Goal: Information Seeking & Learning: Learn about a topic

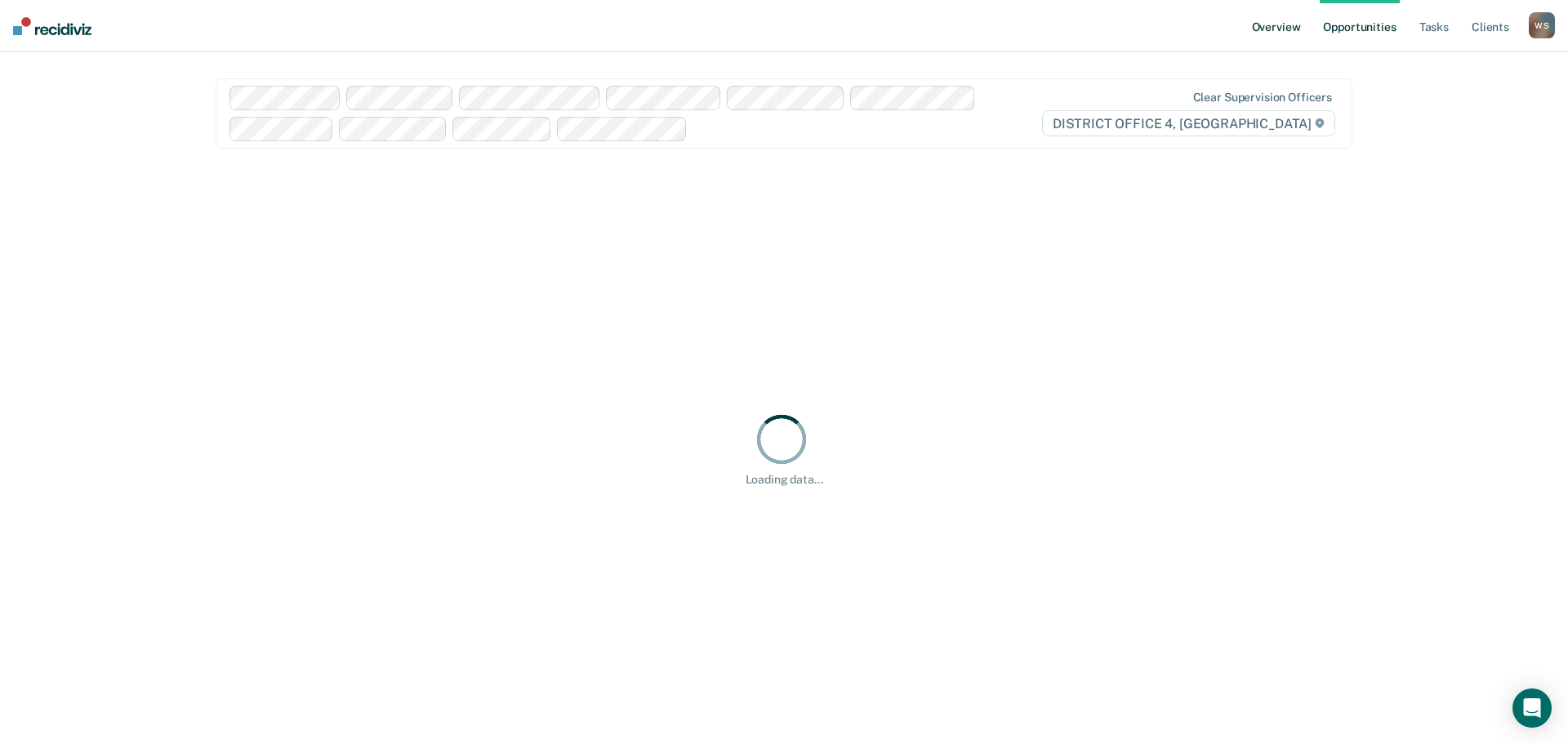
click at [1291, 24] on link "Overview" at bounding box center [1276, 26] width 56 height 52
click at [1284, 27] on div "Looks like you’re using Internet Explorer 11. For faster loading and a better e…" at bounding box center [784, 372] width 1568 height 744
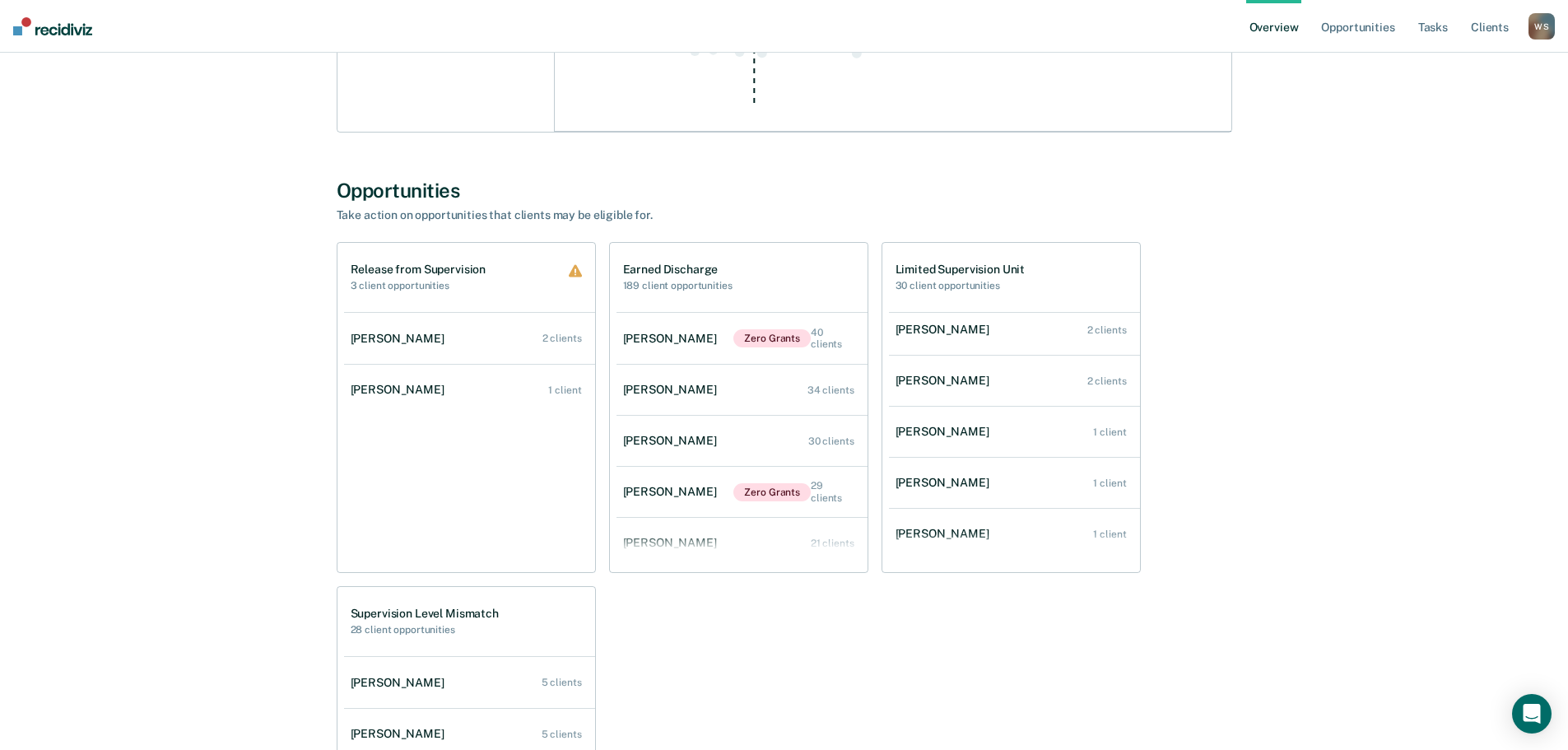
scroll to position [220, 0]
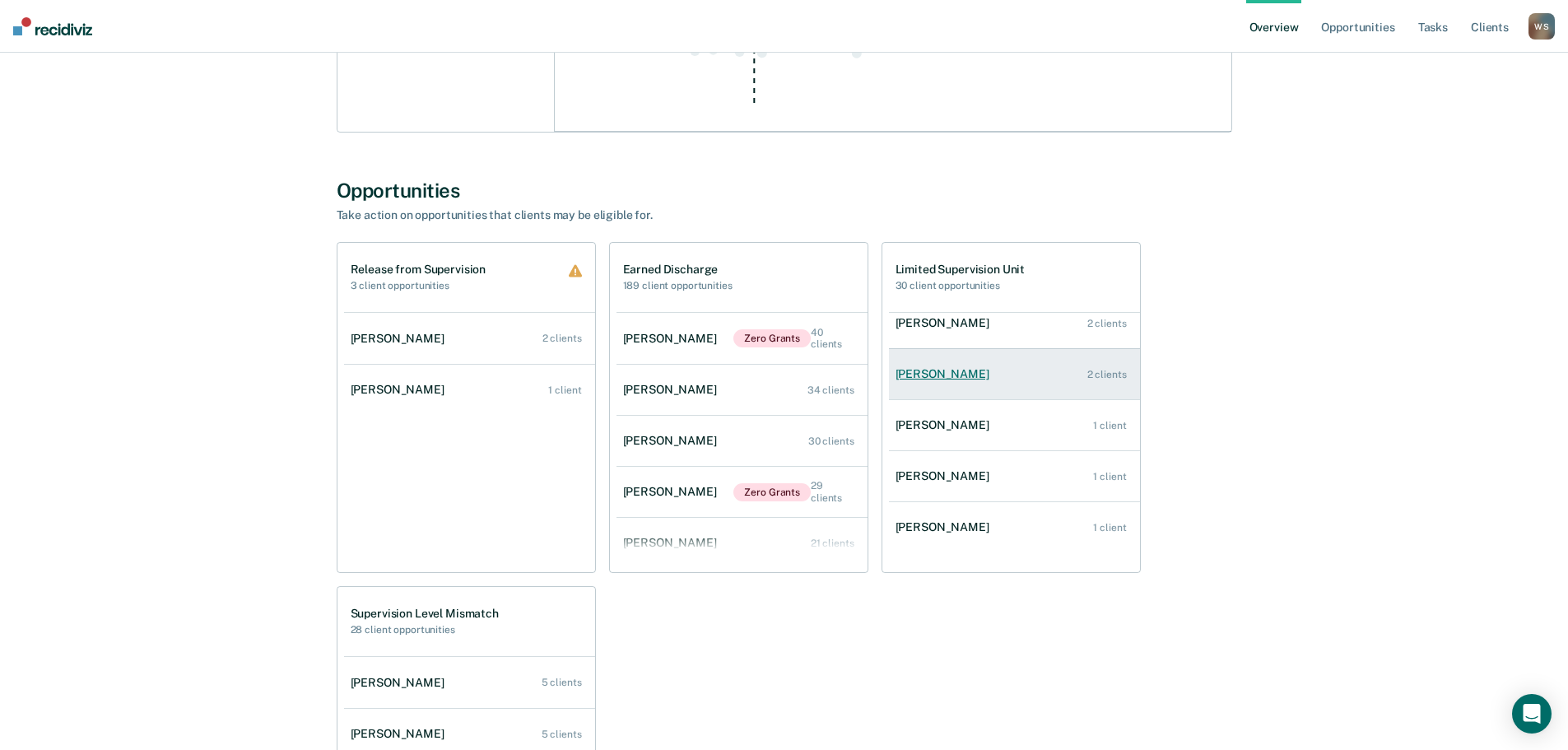
click at [1099, 372] on div "2 clients" at bounding box center [1107, 375] width 39 height 12
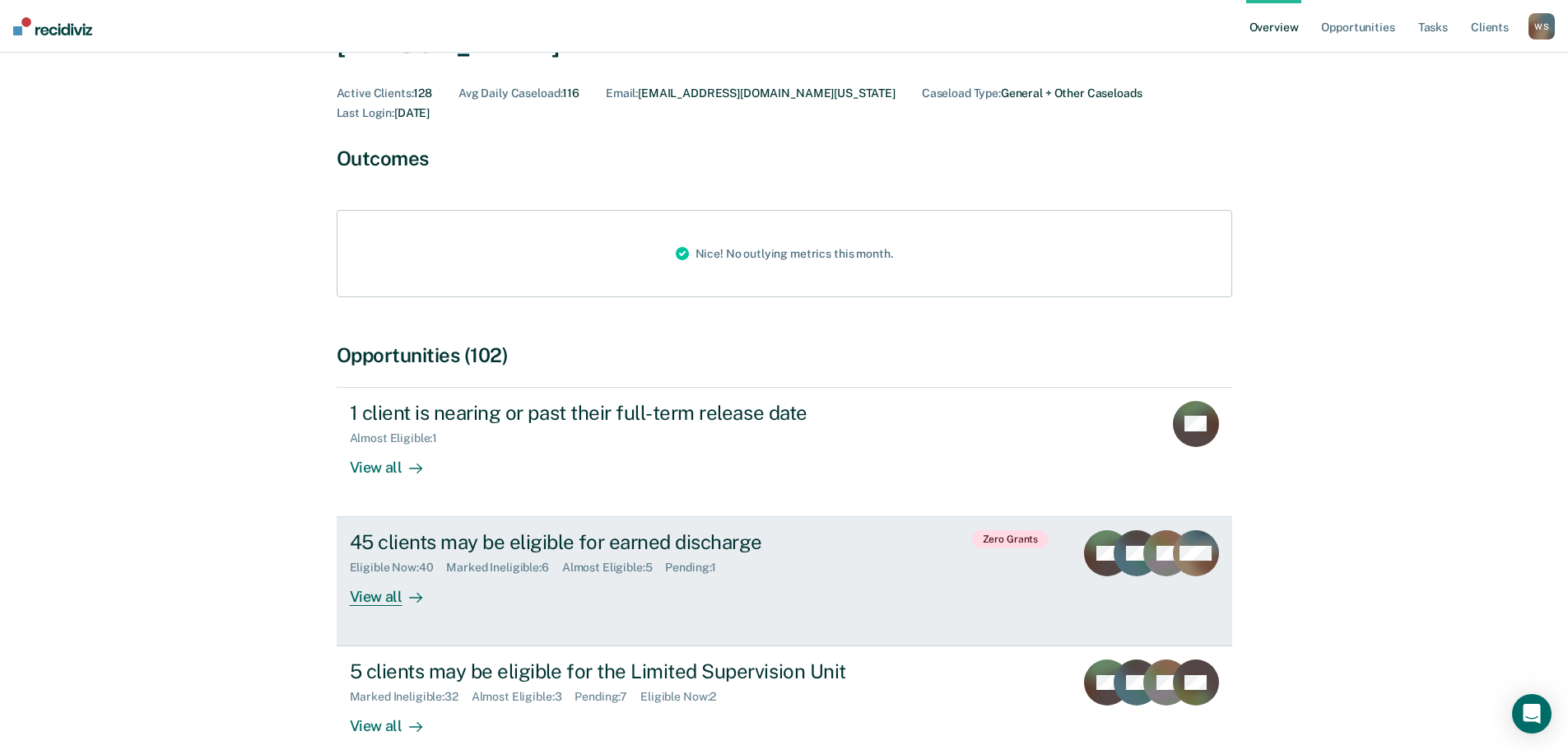
scroll to position [165, 0]
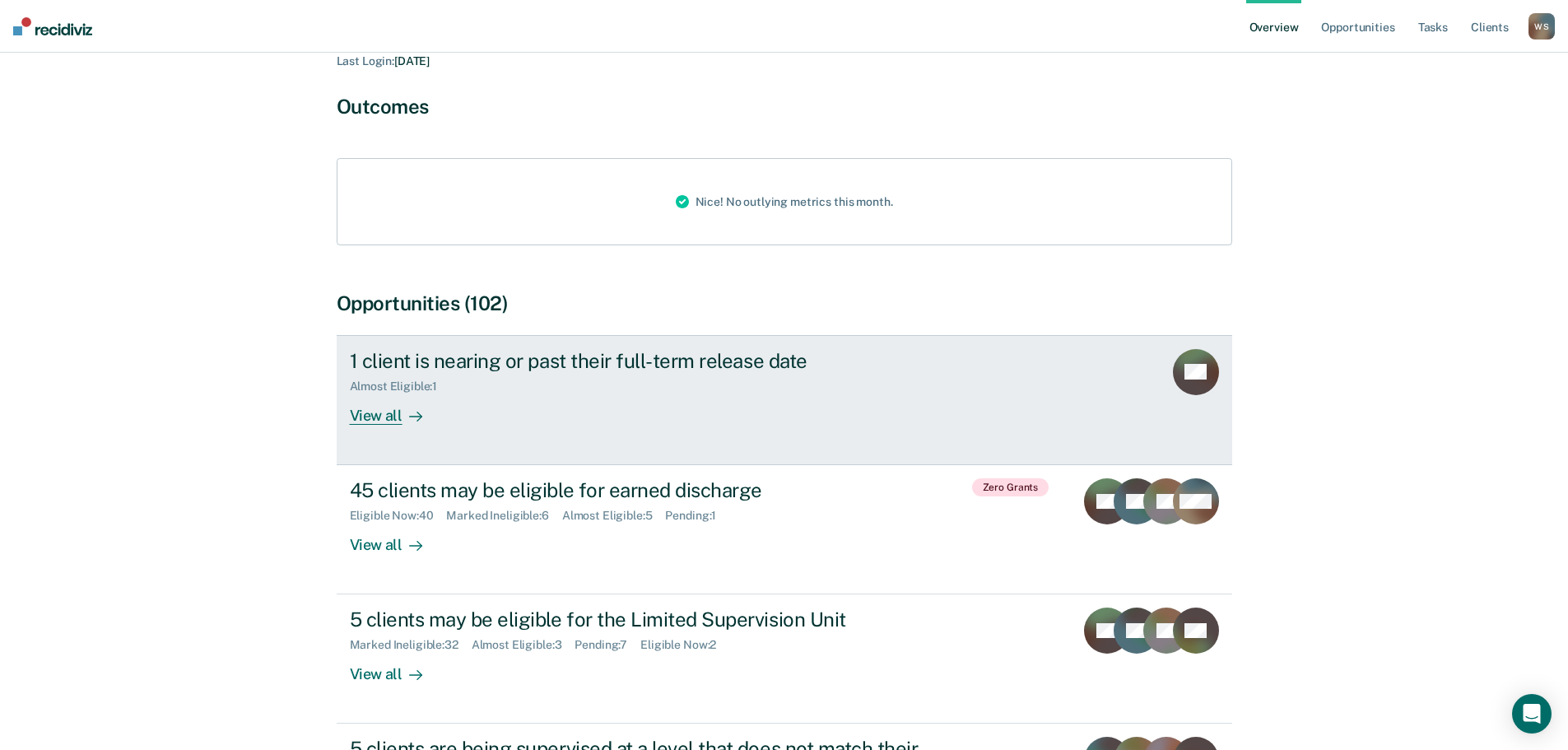
click at [372, 397] on div "View all" at bounding box center [396, 409] width 92 height 32
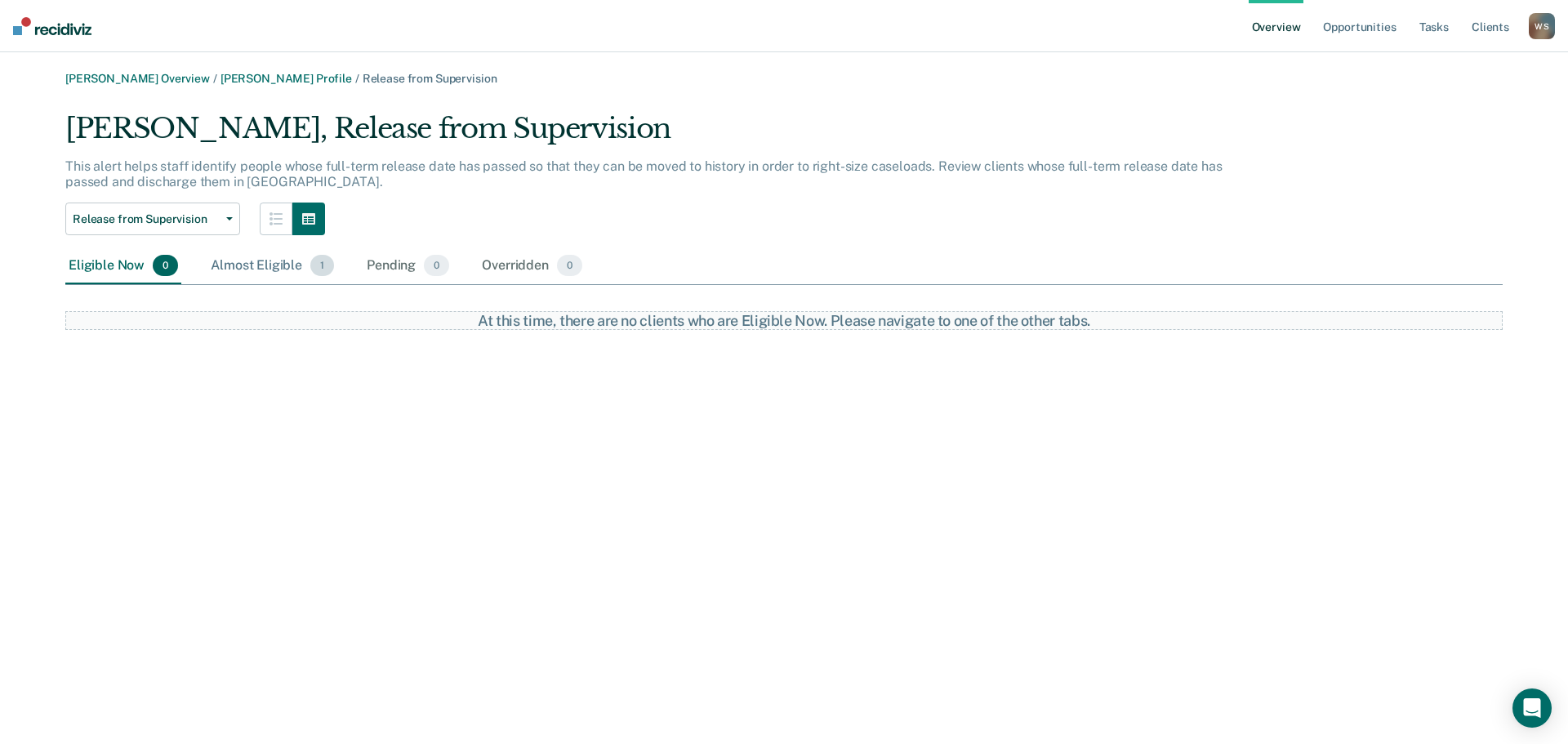
click at [274, 260] on div "Almost Eligible 1" at bounding box center [272, 265] width 130 height 36
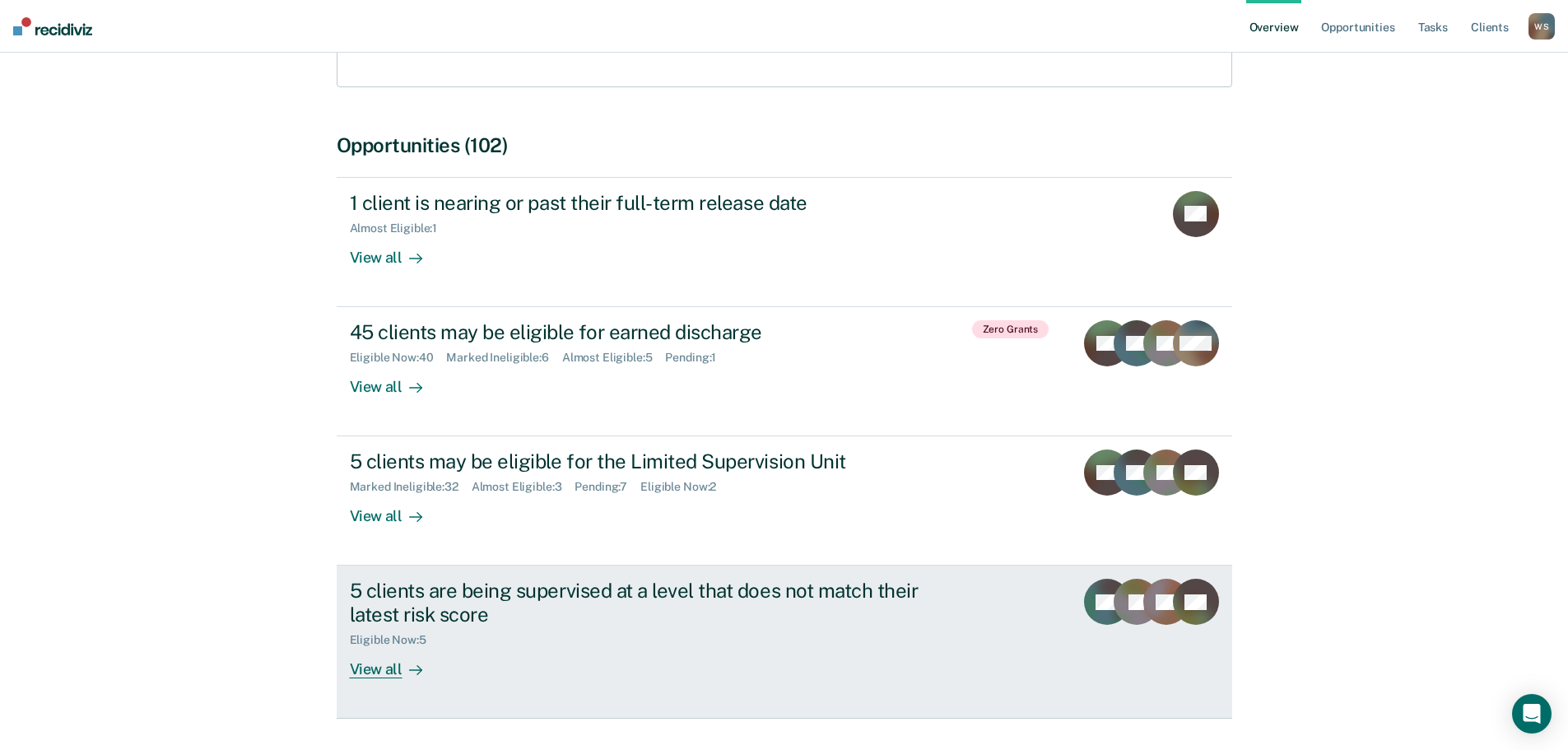
scroll to position [329, 0]
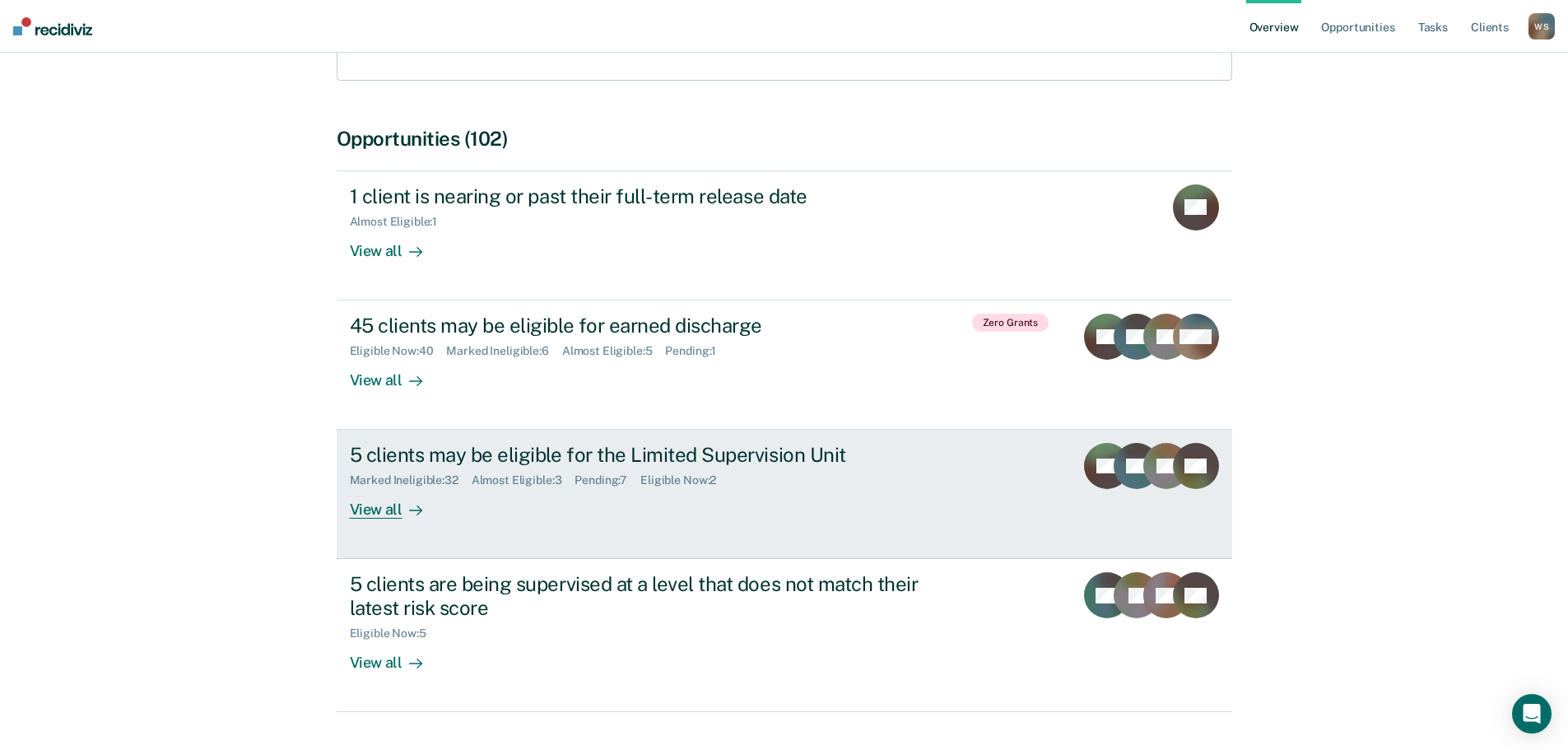
click at [388, 493] on div "View all" at bounding box center [396, 503] width 92 height 32
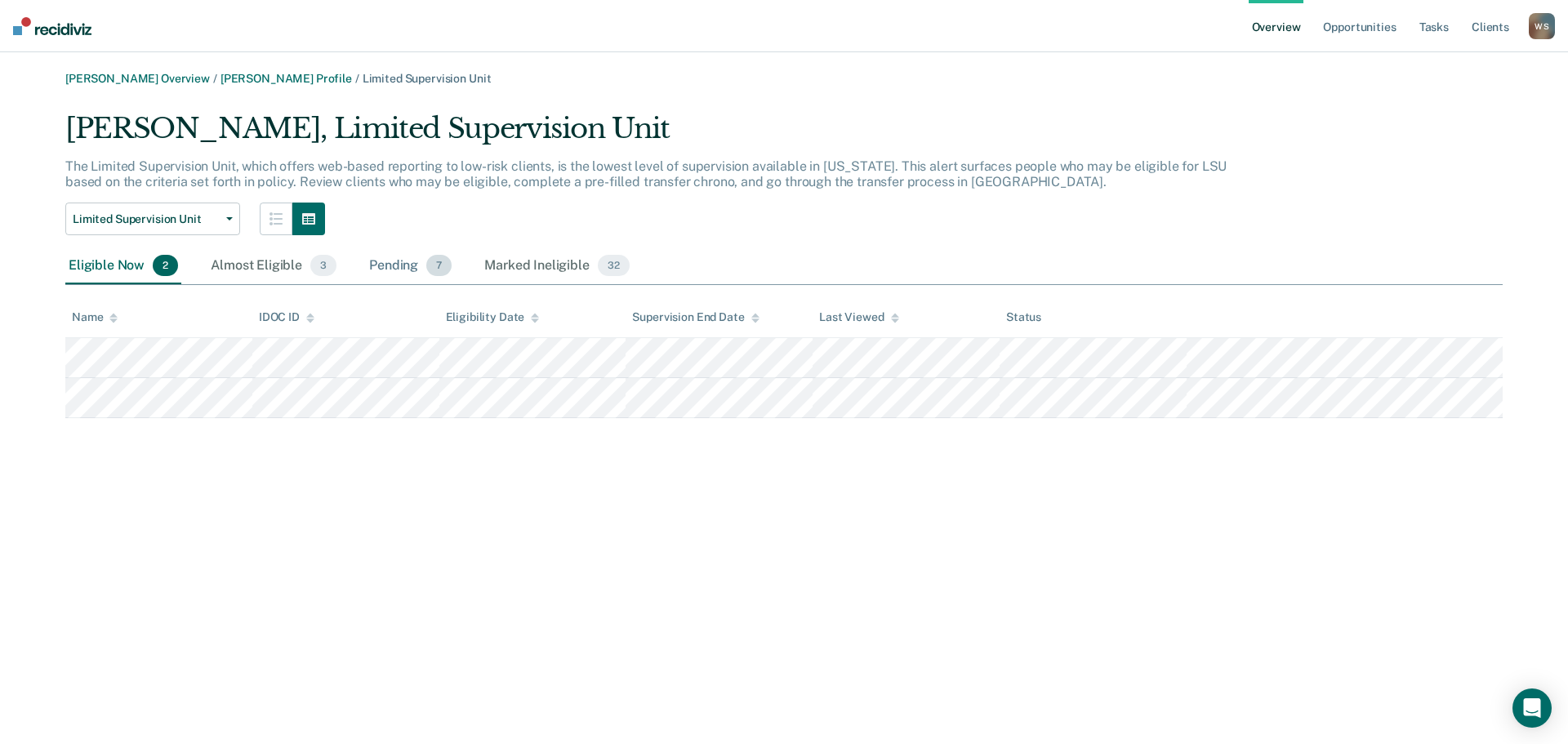
click at [396, 265] on div "Pending 7" at bounding box center [410, 265] width 89 height 36
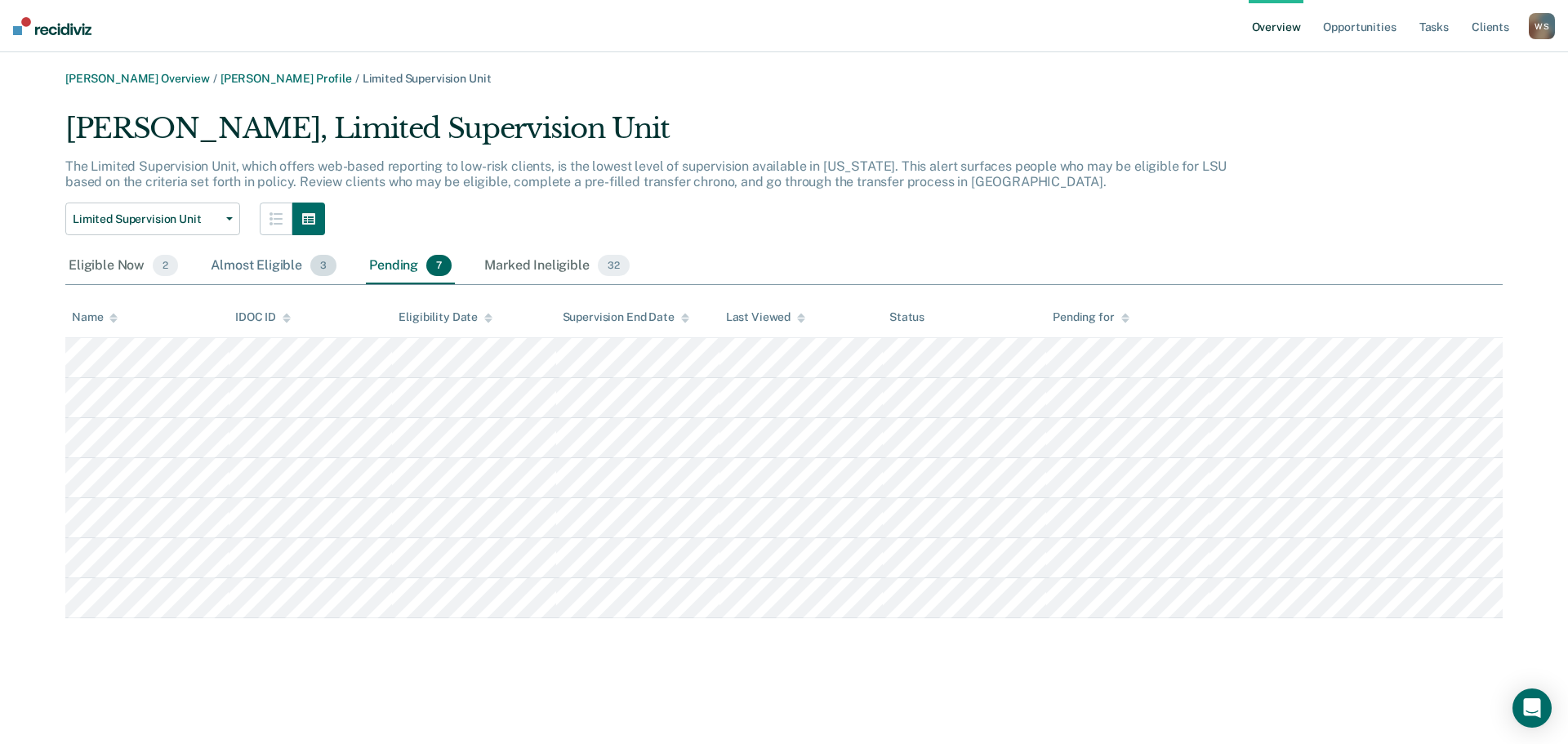
click at [266, 265] on div "Almost Eligible 3" at bounding box center [274, 265] width 133 height 36
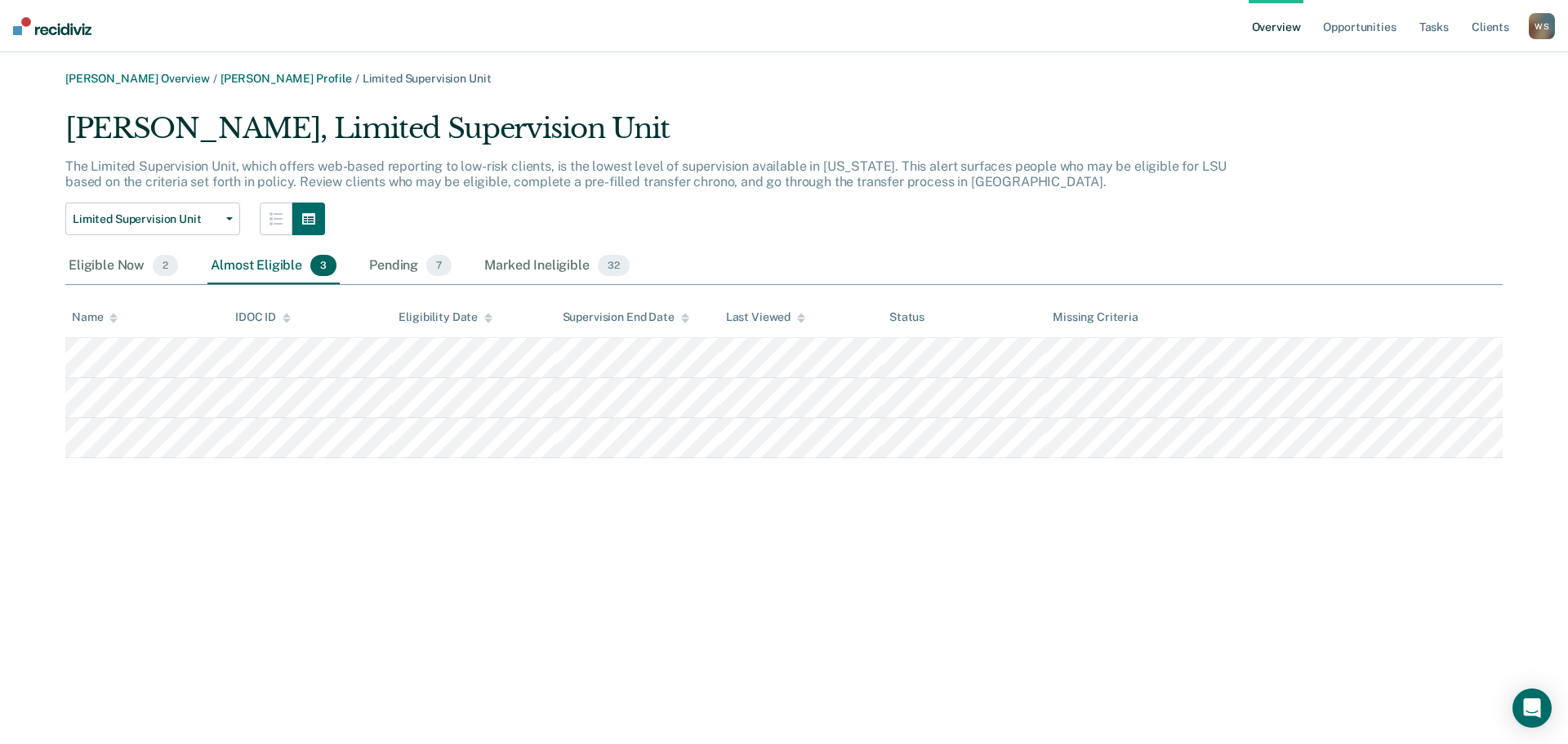
click at [1540, 27] on div "W S" at bounding box center [1541, 27] width 27 height 27
click at [1449, 105] on link "Go to Operations" at bounding box center [1476, 105] width 132 height 14
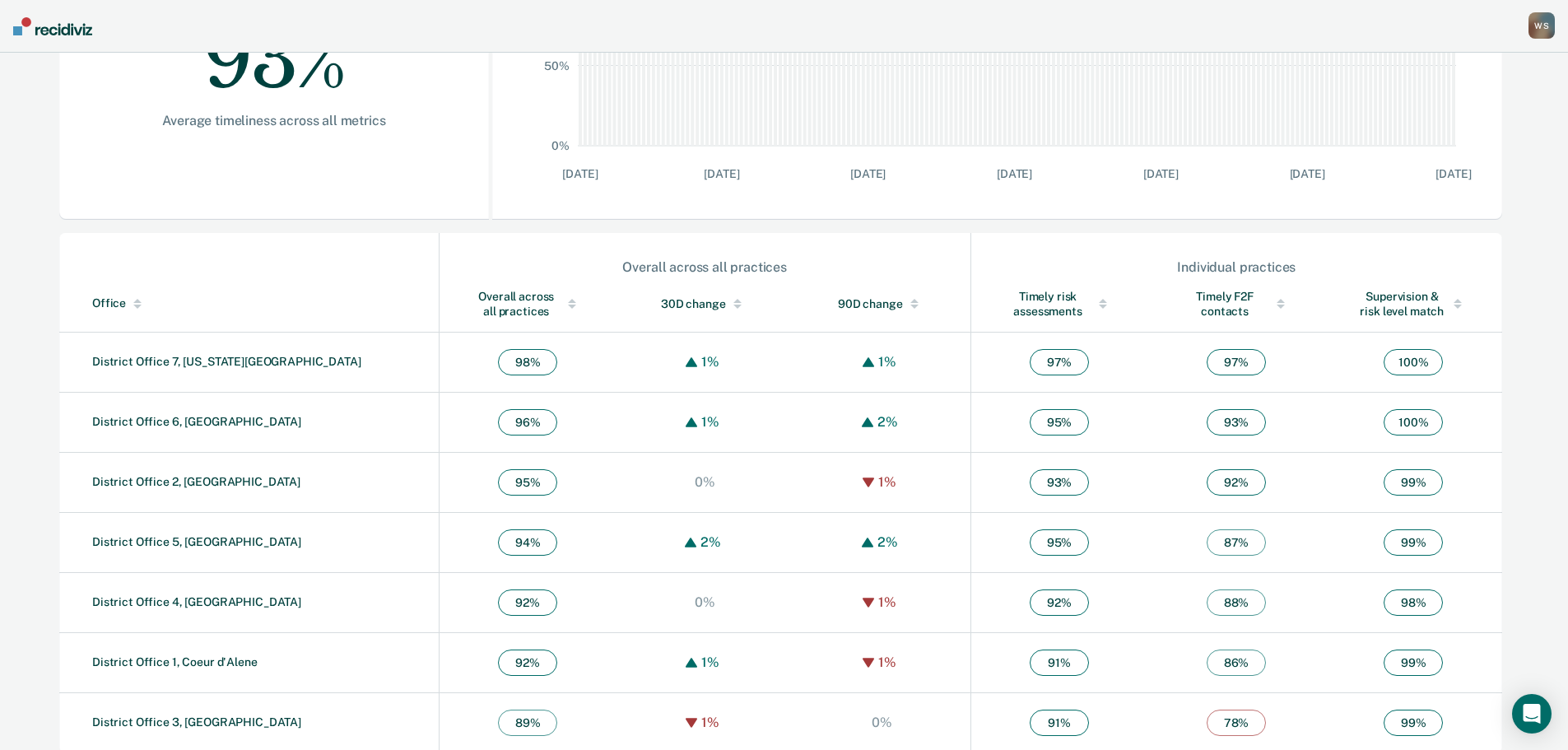
scroll to position [398, 0]
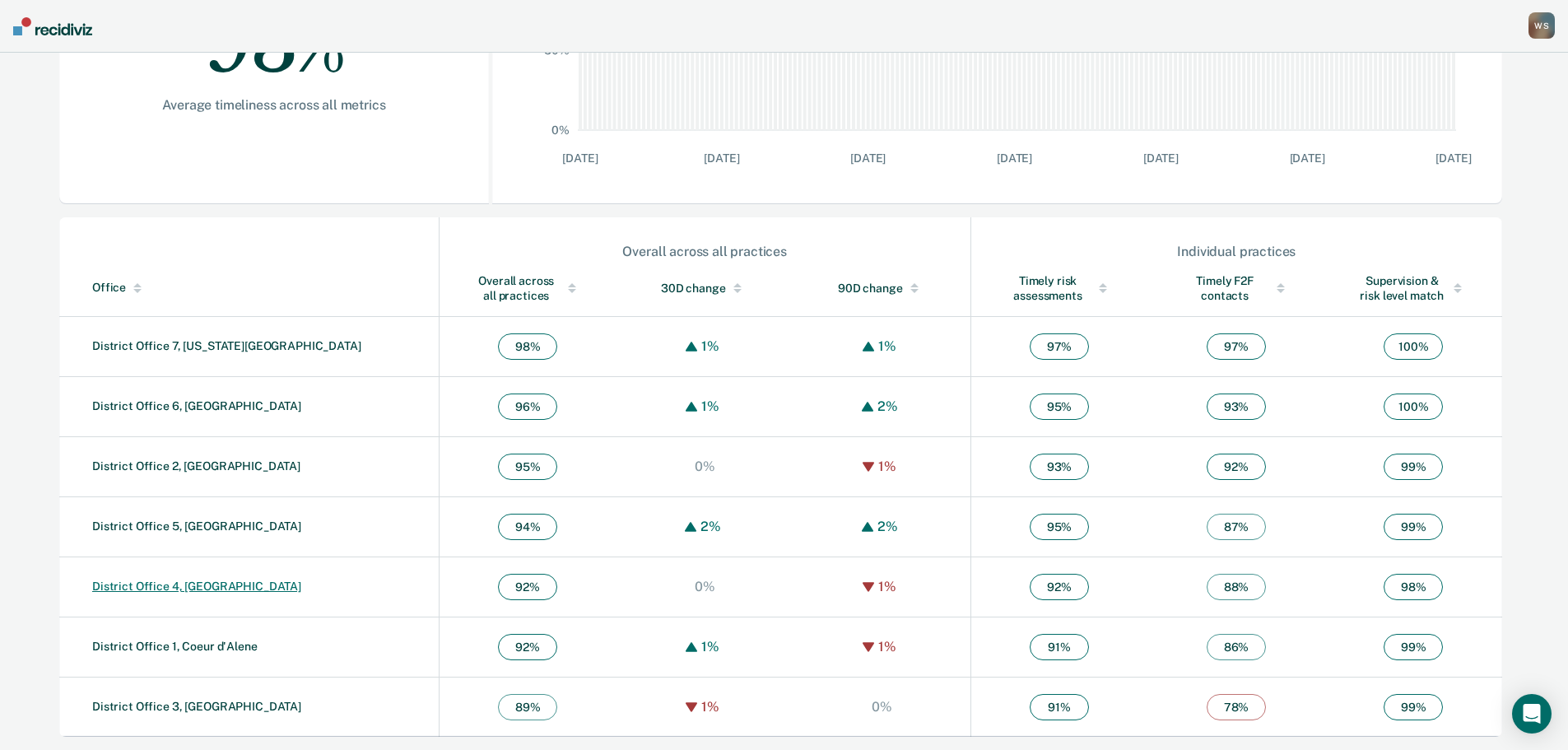
click at [153, 589] on link "District Office 4, [GEOGRAPHIC_DATA]" at bounding box center [196, 586] width 209 height 13
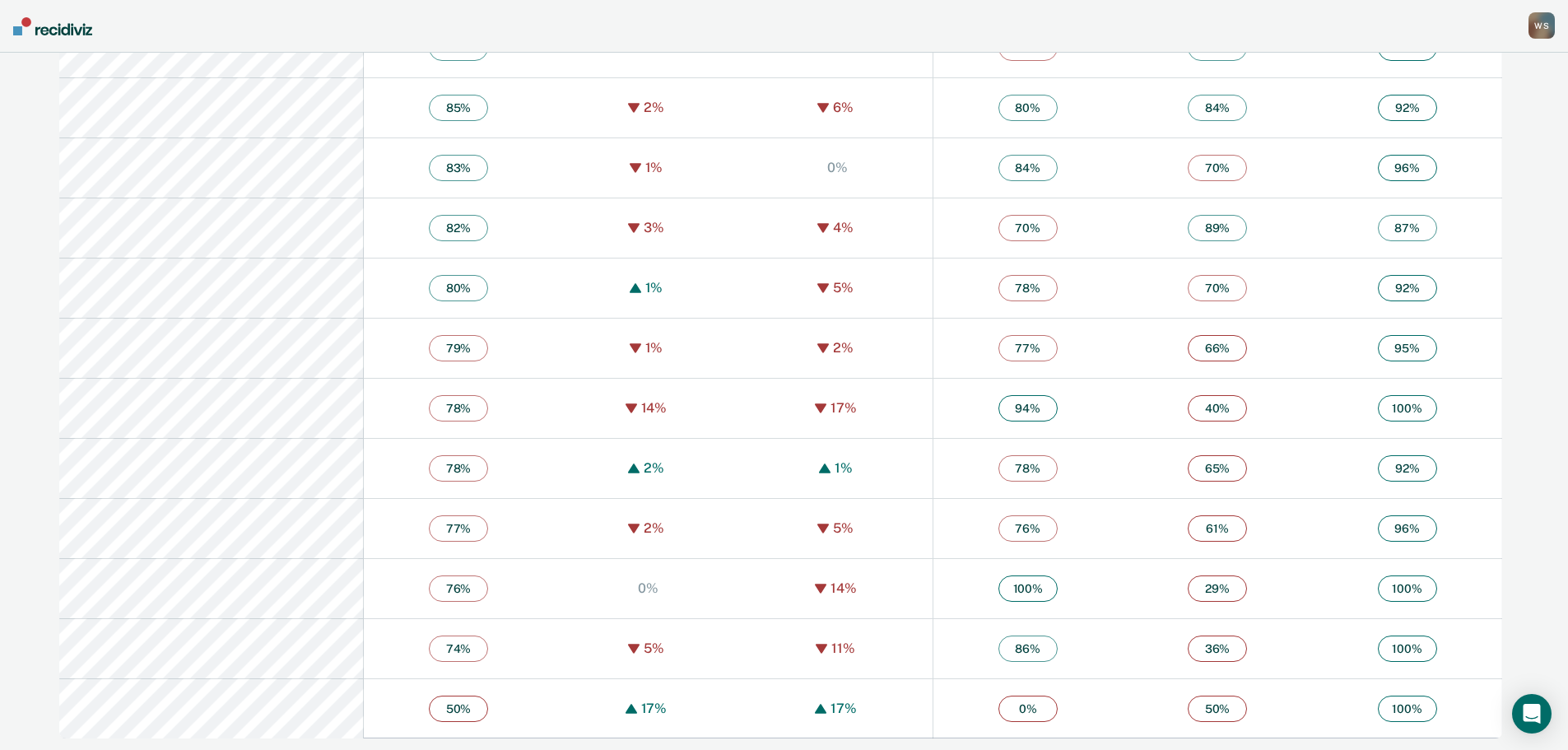
scroll to position [4004, 0]
